Goal: Transaction & Acquisition: Purchase product/service

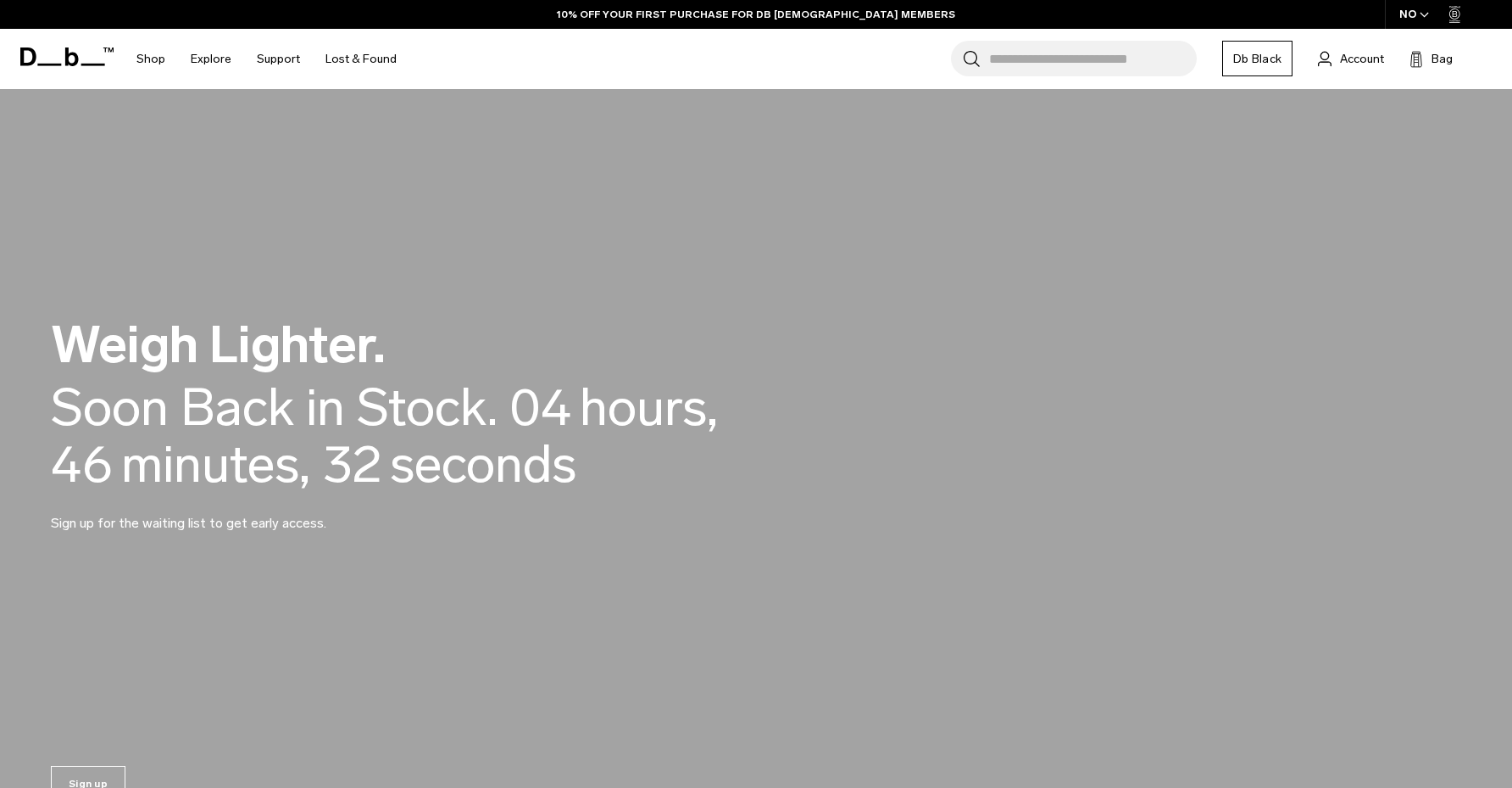
click at [1418, 15] on div "NO" at bounding box center [1415, 14] width 59 height 29
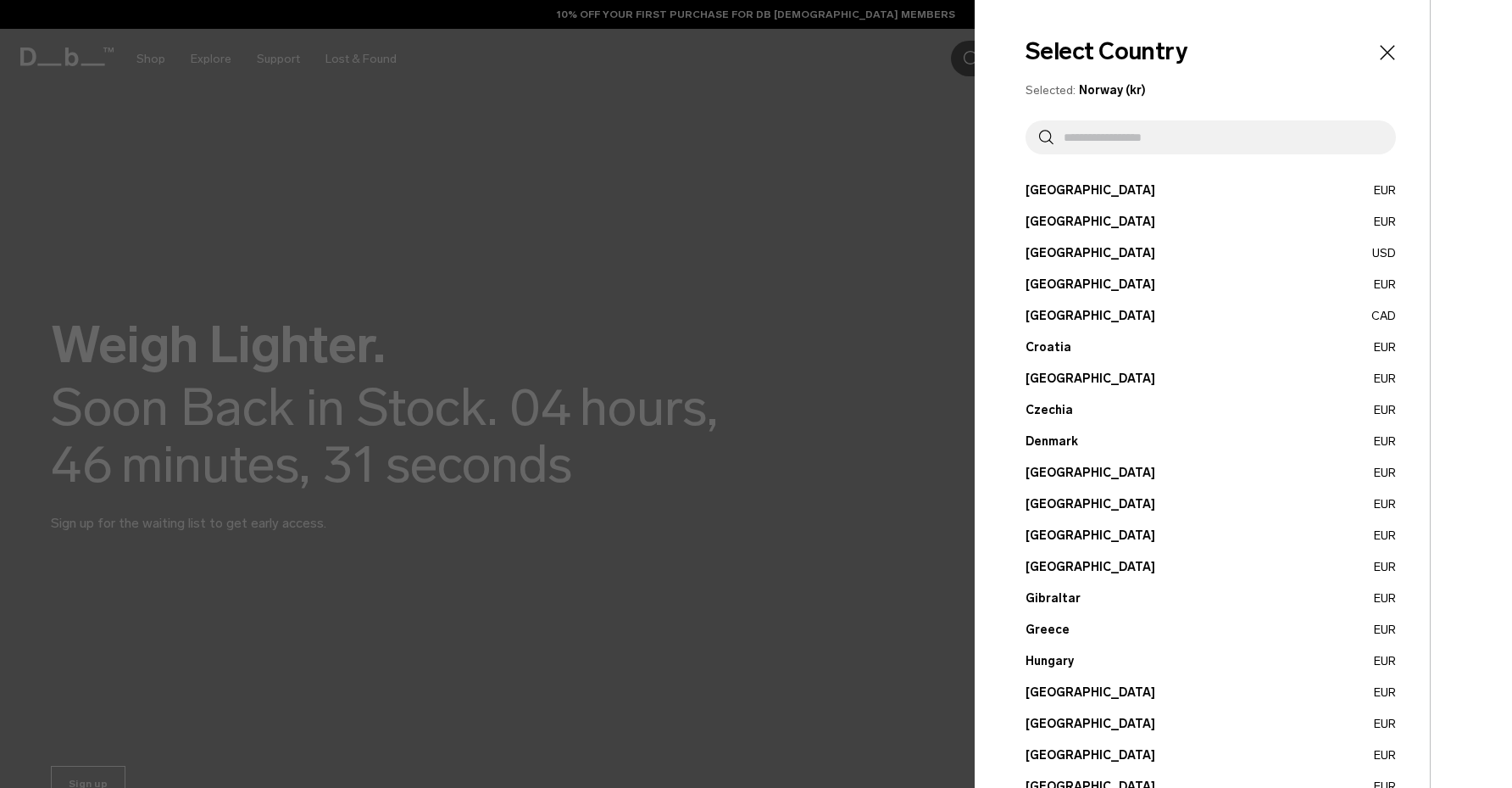
click at [1057, 190] on button "Austria EUR" at bounding box center [1211, 190] width 371 height 17
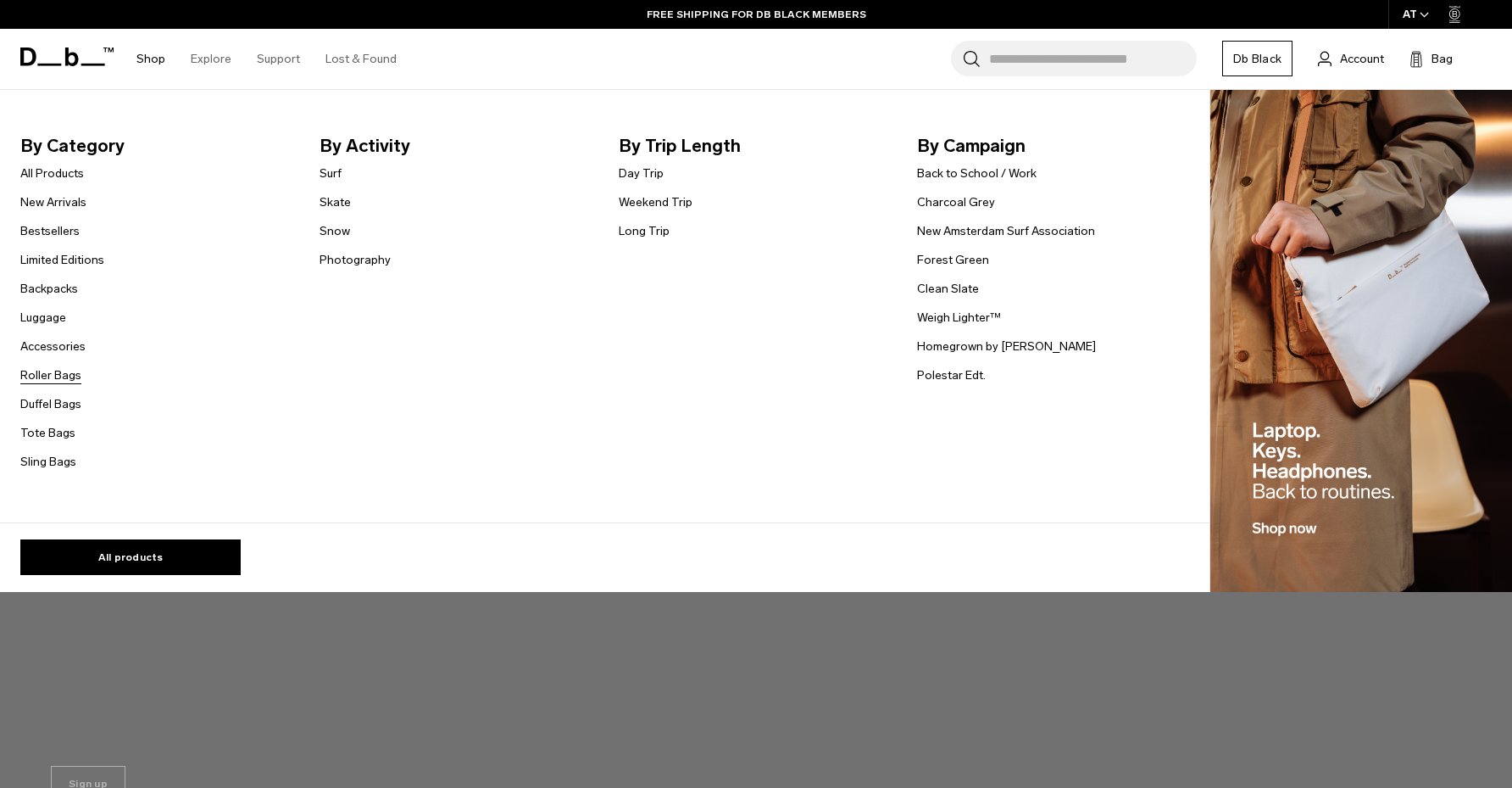
click at [52, 374] on link "Roller Bags" at bounding box center [50, 375] width 61 height 17
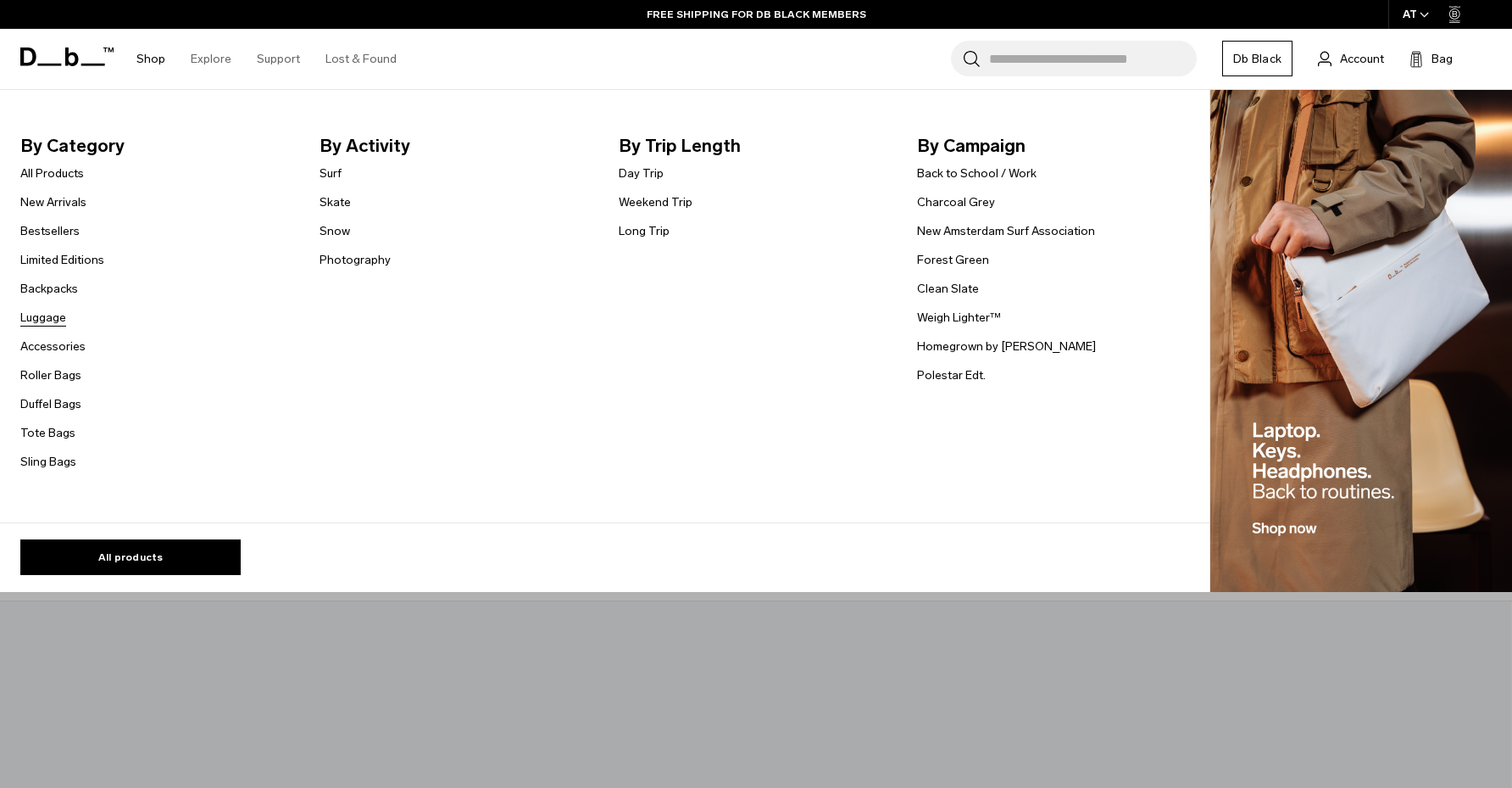
click at [52, 321] on link "Luggage" at bounding box center [43, 317] width 46 height 17
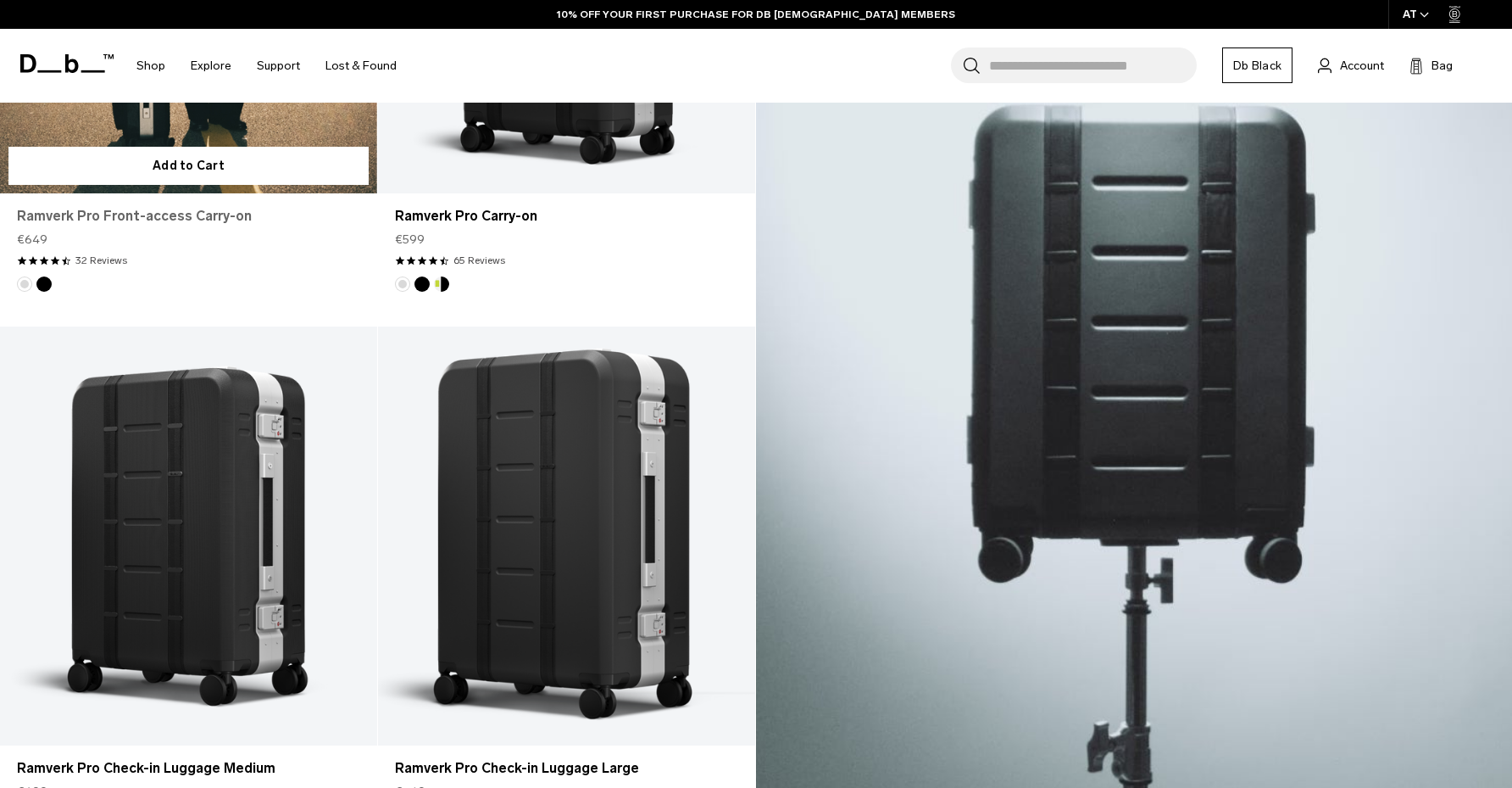
click at [151, 213] on link "Ramverk Pro Front-access Carry-on" at bounding box center [188, 215] width 343 height 20
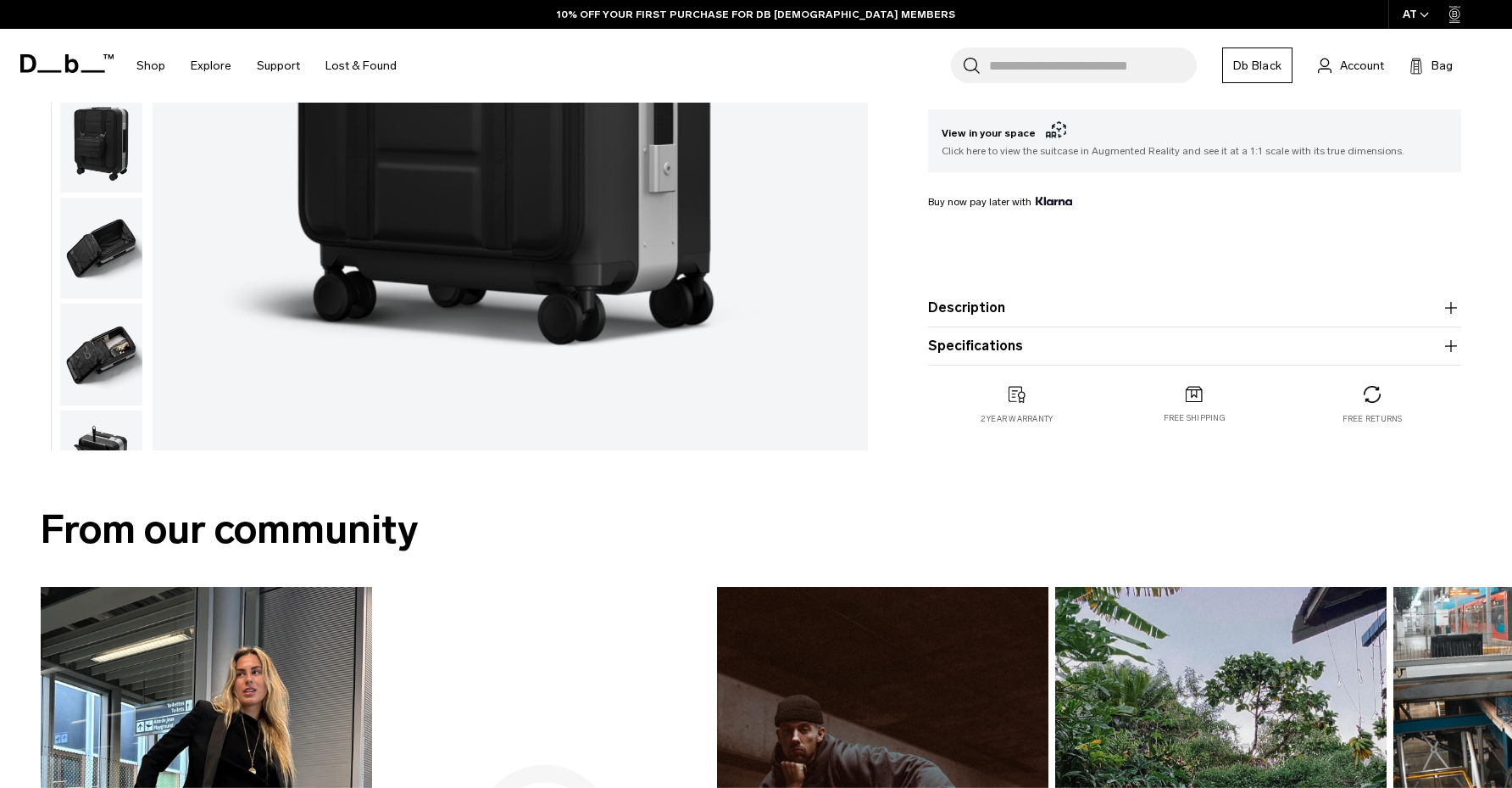
scroll to position [556, 0]
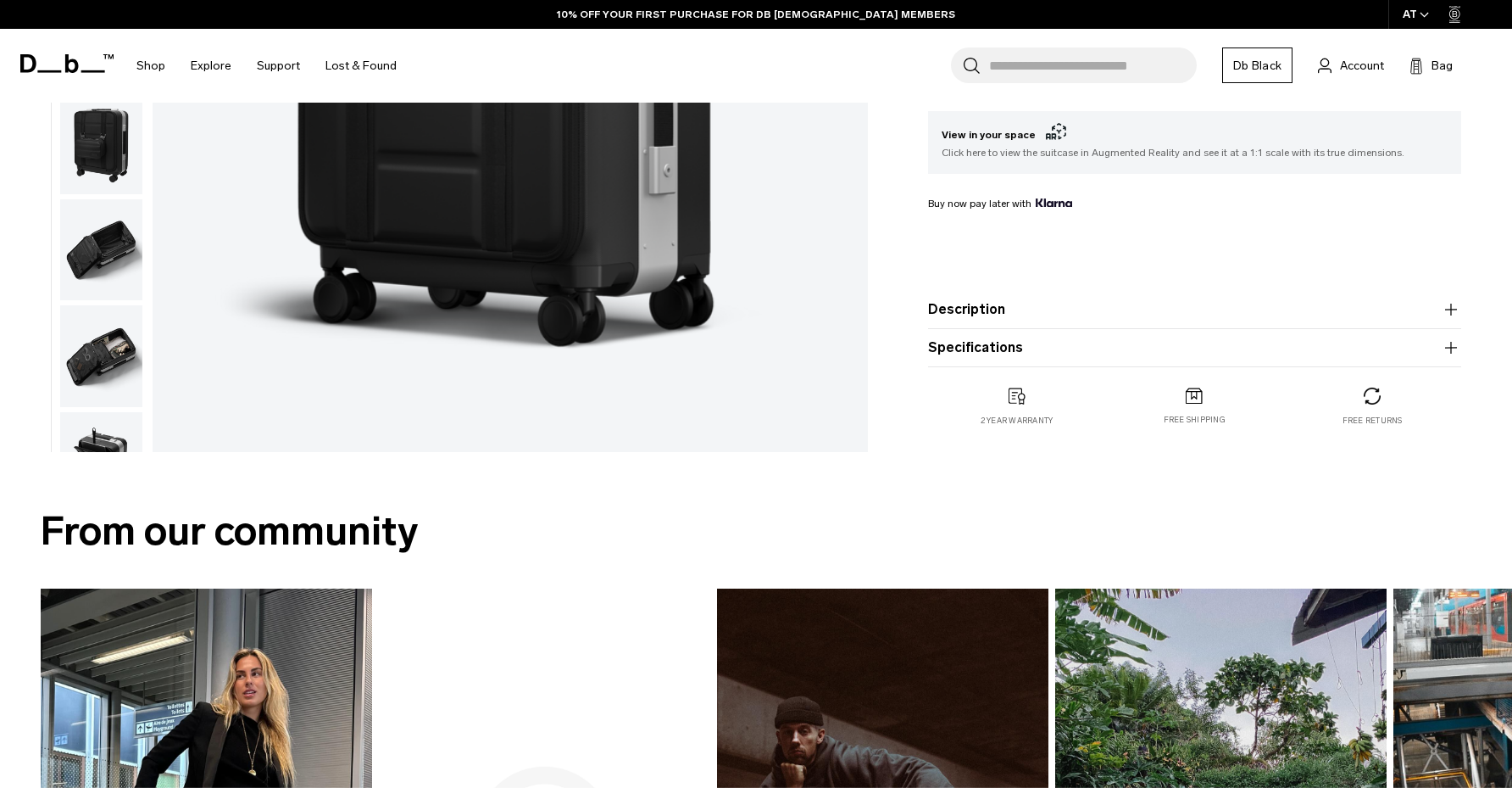
click at [99, 354] on img "button" at bounding box center [101, 355] width 83 height 102
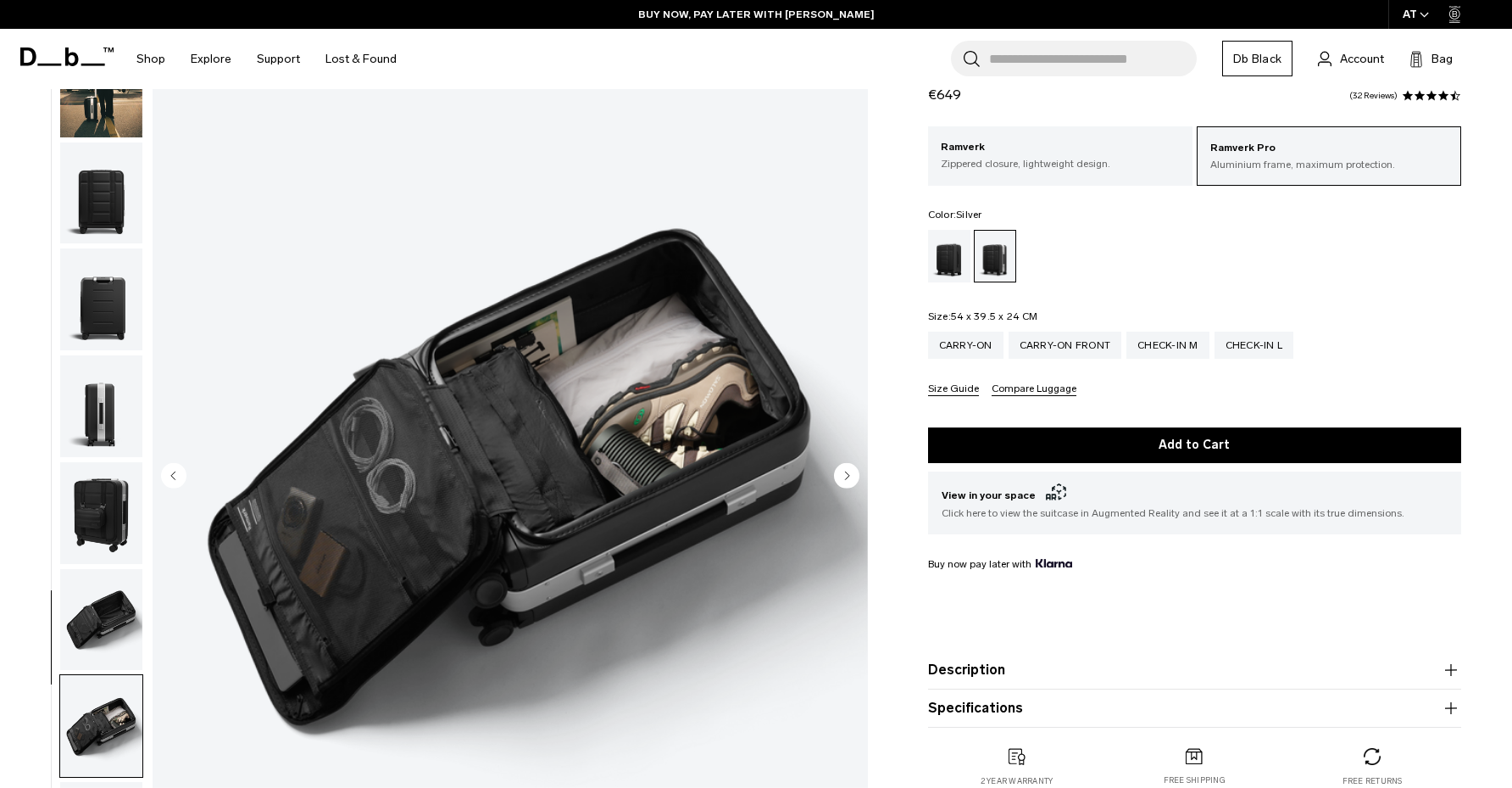
scroll to position [89, 0]
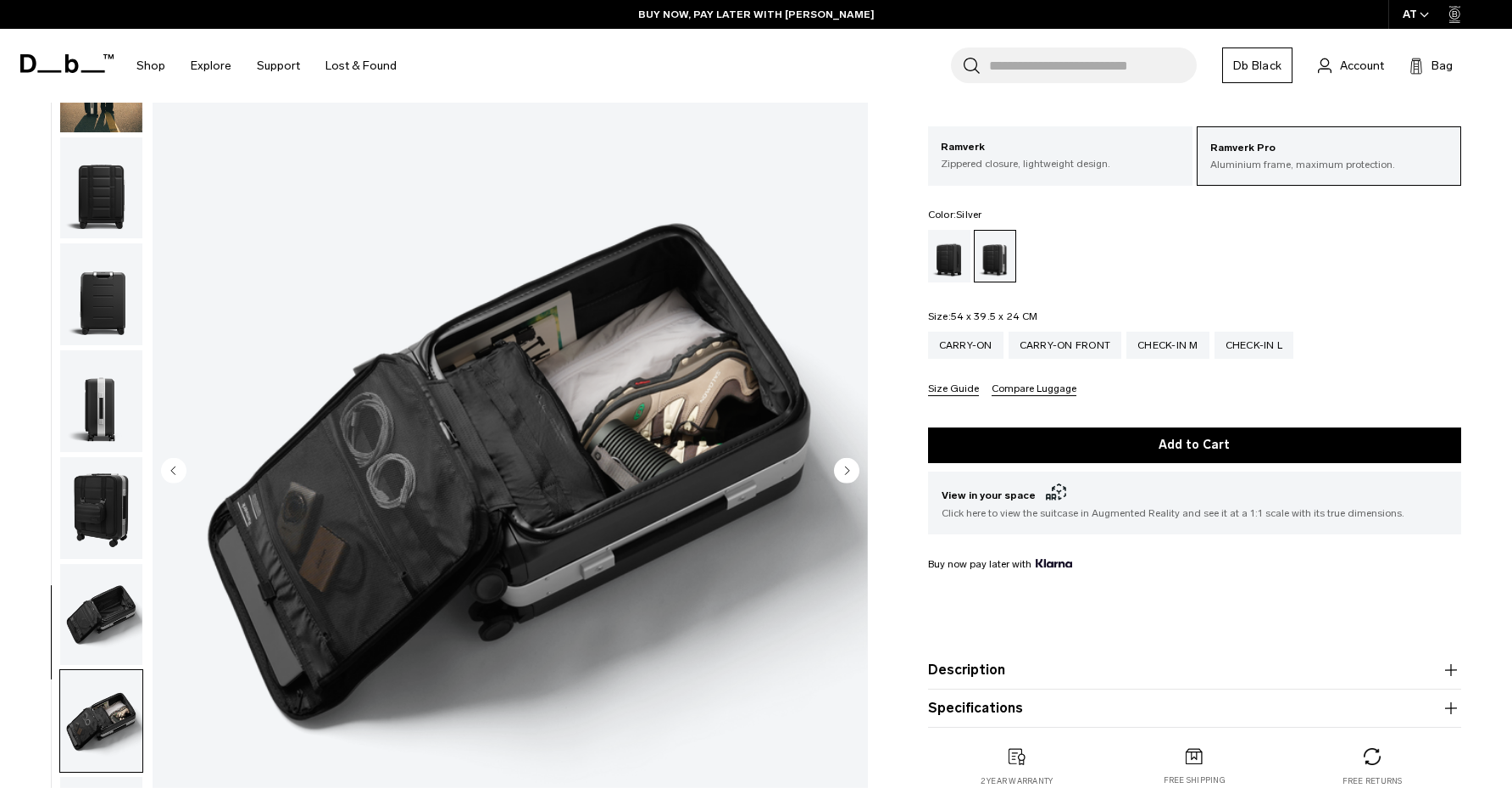
click at [123, 189] on img "button" at bounding box center [101, 188] width 83 height 102
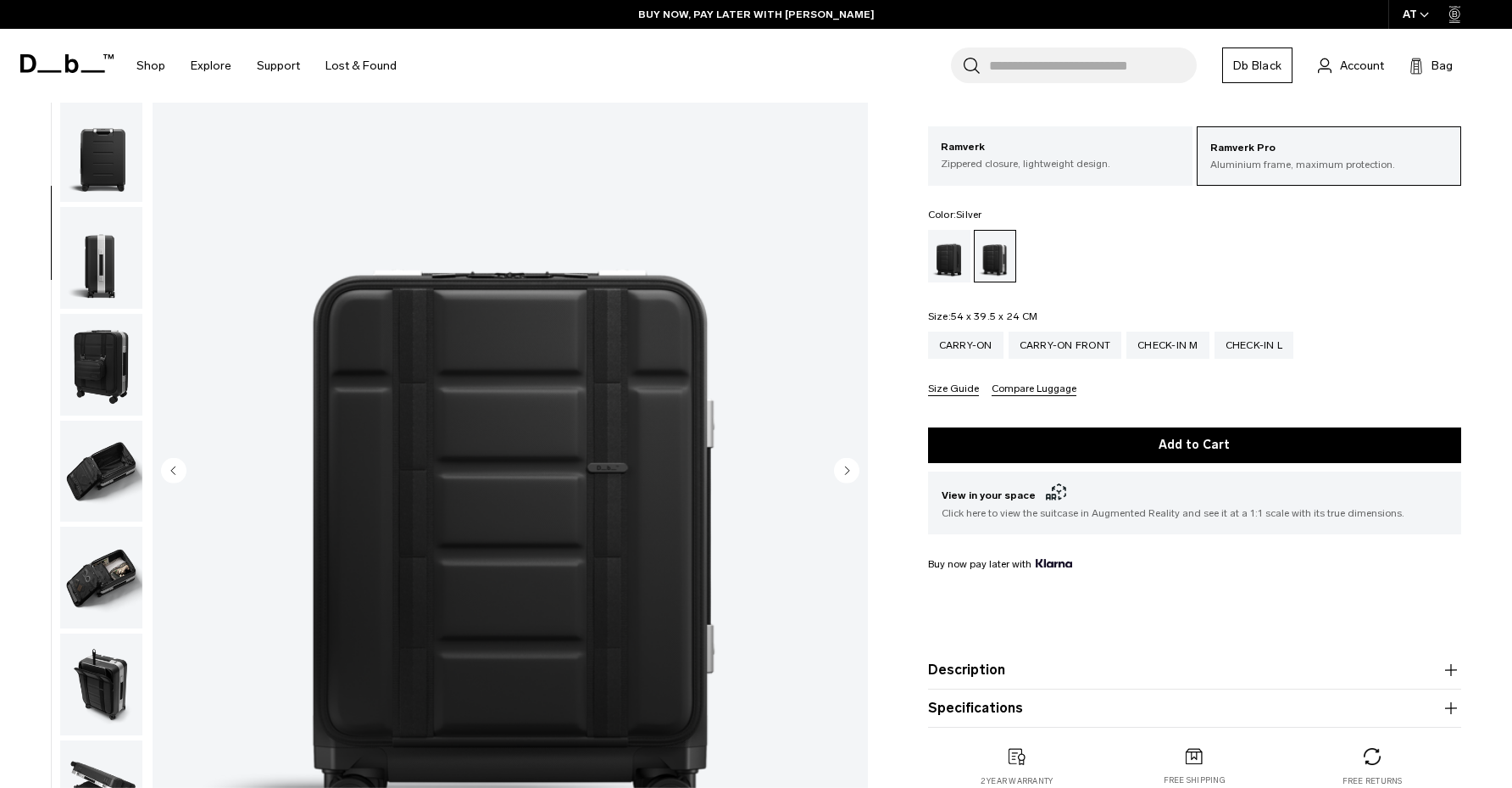
click at [104, 337] on img "button" at bounding box center [101, 364] width 83 height 102
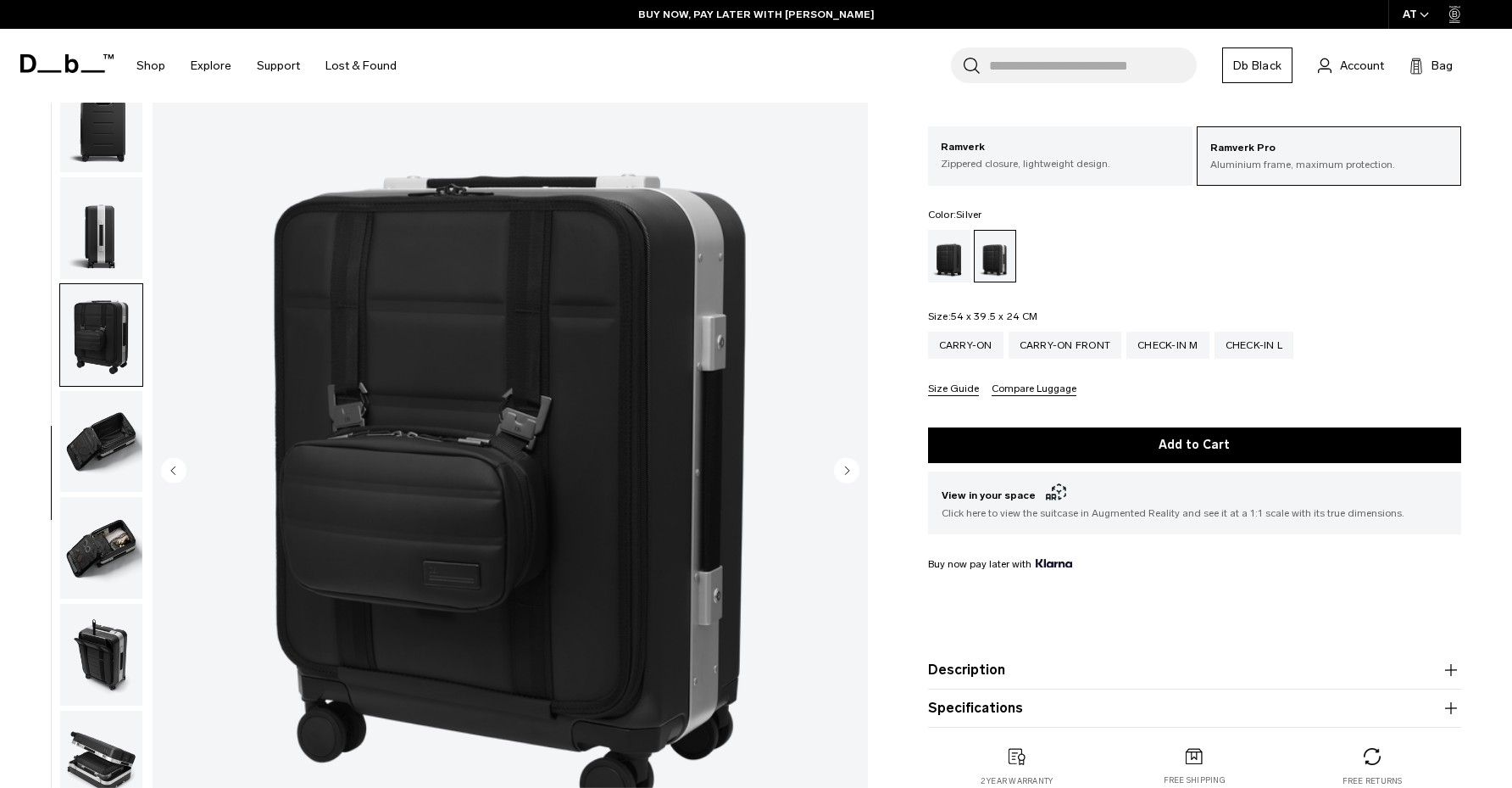
click at [122, 262] on img "button" at bounding box center [101, 228] width 83 height 102
